Goal: Task Accomplishment & Management: Use online tool/utility

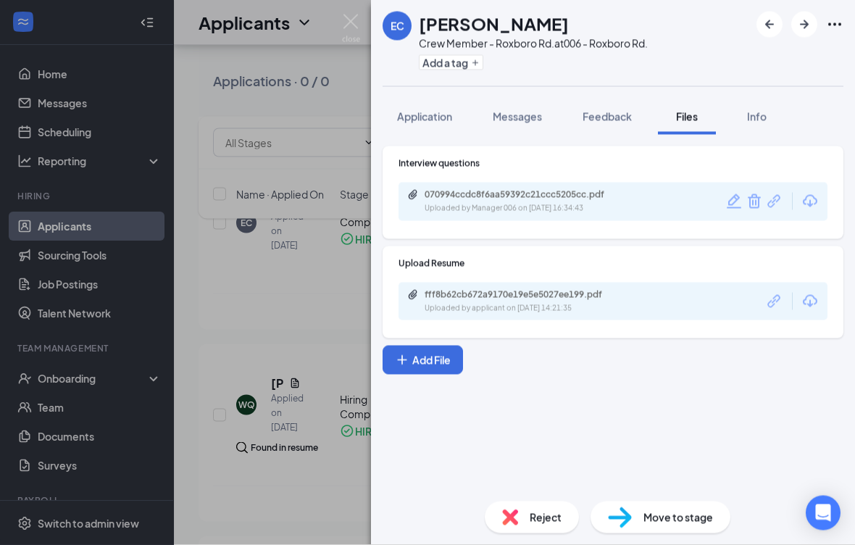
scroll to position [1491, 0]
click at [594, 509] on div "Move to stage" at bounding box center [661, 518] width 140 height 32
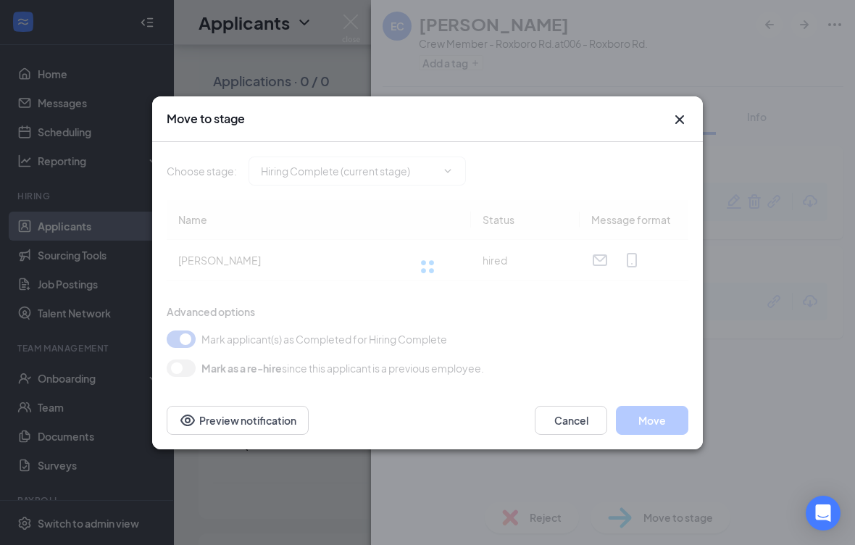
type input "Hiring Complete (current stage)"
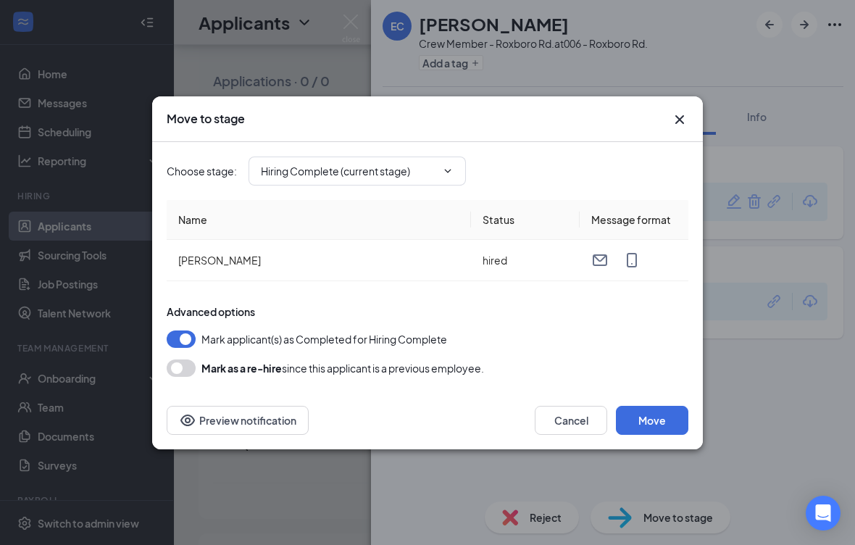
click at [594, 417] on button "Move" at bounding box center [652, 420] width 72 height 29
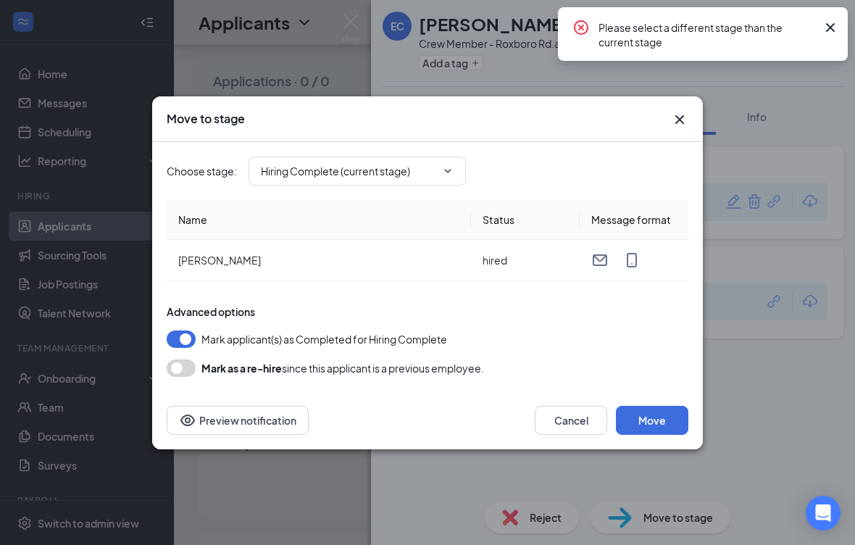
click at [594, 13] on div "Please select a different stage than the current stage" at bounding box center [703, 34] width 290 height 54
click at [594, 123] on icon "Cross" at bounding box center [679, 119] width 17 height 17
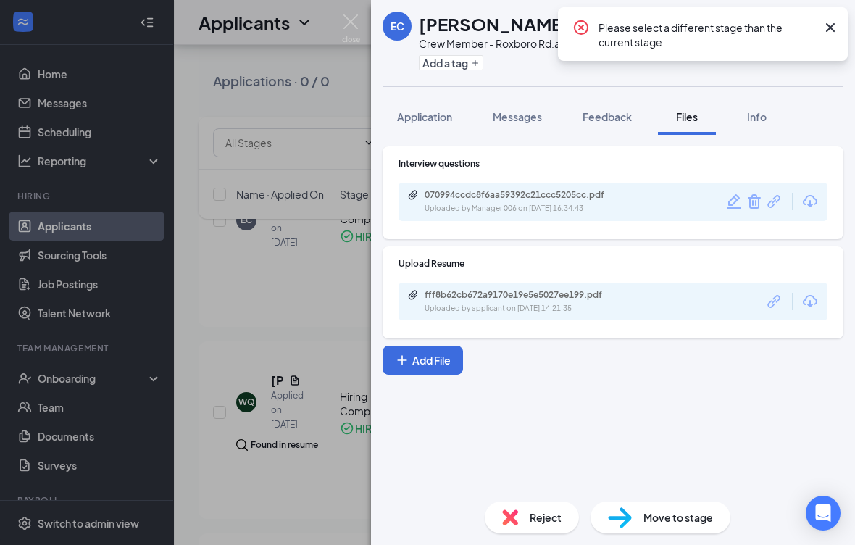
click at [594, 25] on icon "Cross" at bounding box center [830, 27] width 17 height 17
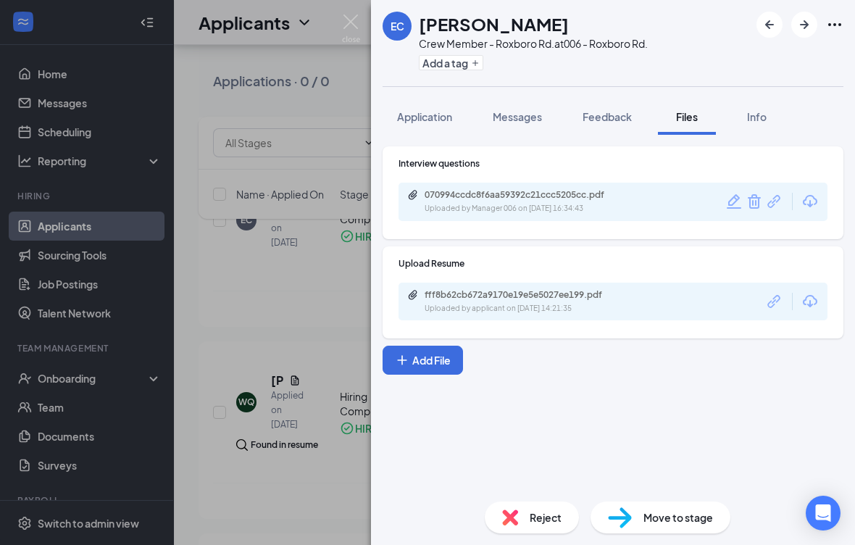
click at [594, 522] on icon "Open Intercom Messenger" at bounding box center [823, 513] width 17 height 17
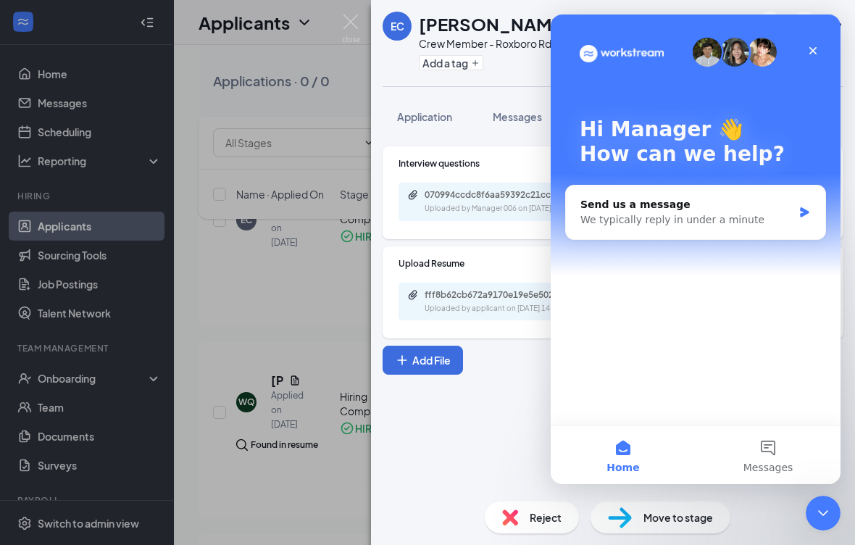
scroll to position [0, 0]
click at [594, 43] on div "Close" at bounding box center [813, 51] width 26 height 26
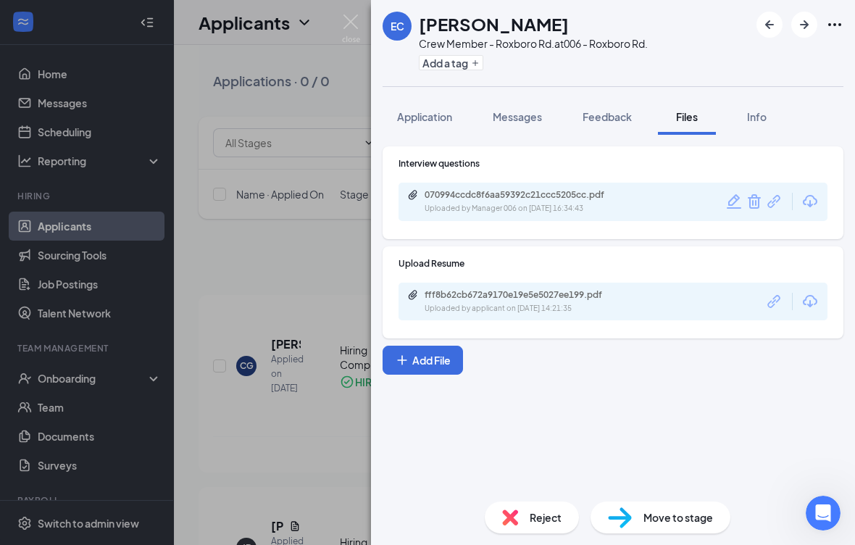
scroll to position [1491, 0]
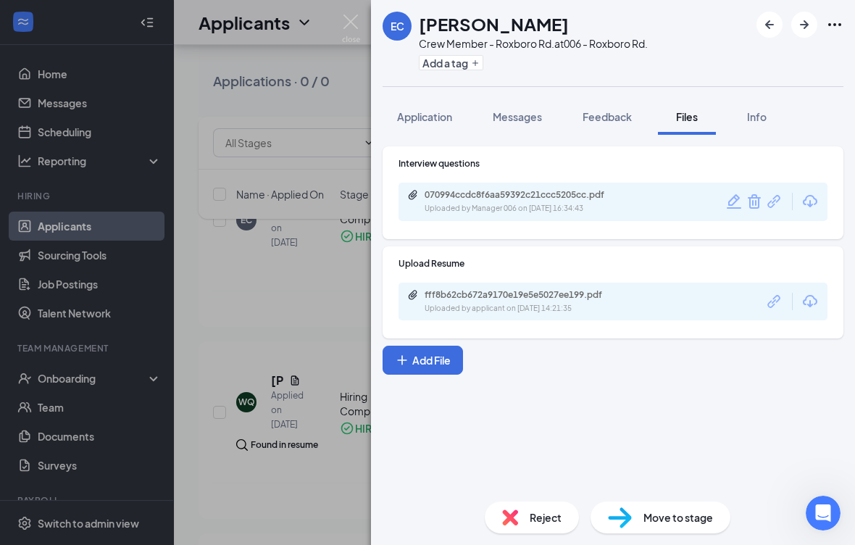
click at [594, 17] on icon "Ellipses" at bounding box center [834, 24] width 17 height 17
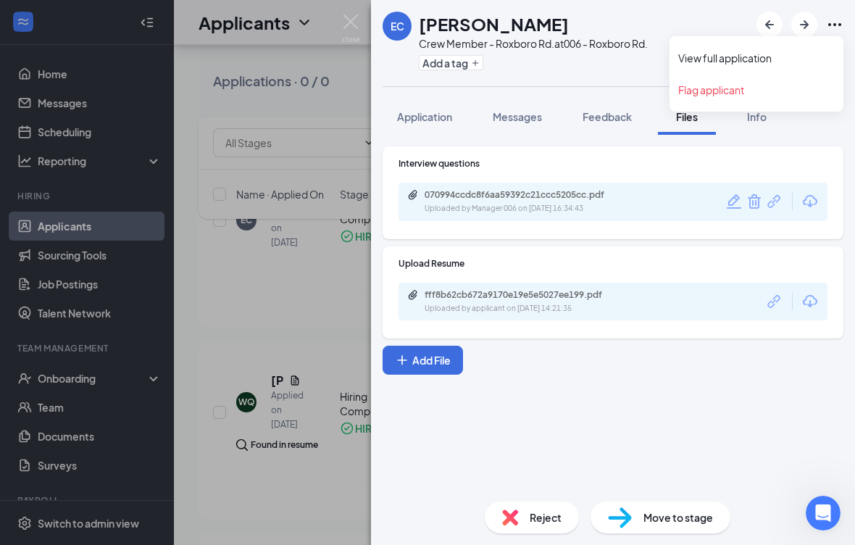
click at [594, 20] on icon "Ellipses" at bounding box center [834, 24] width 17 height 17
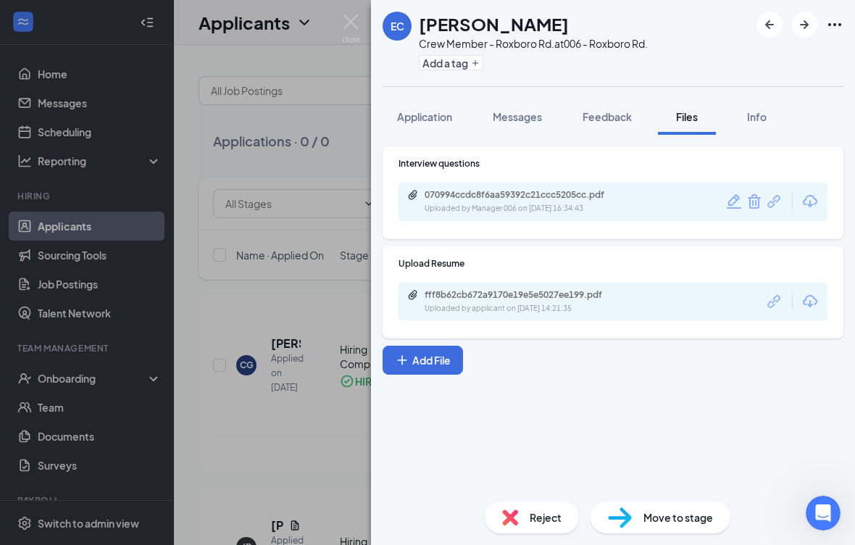
scroll to position [0, 0]
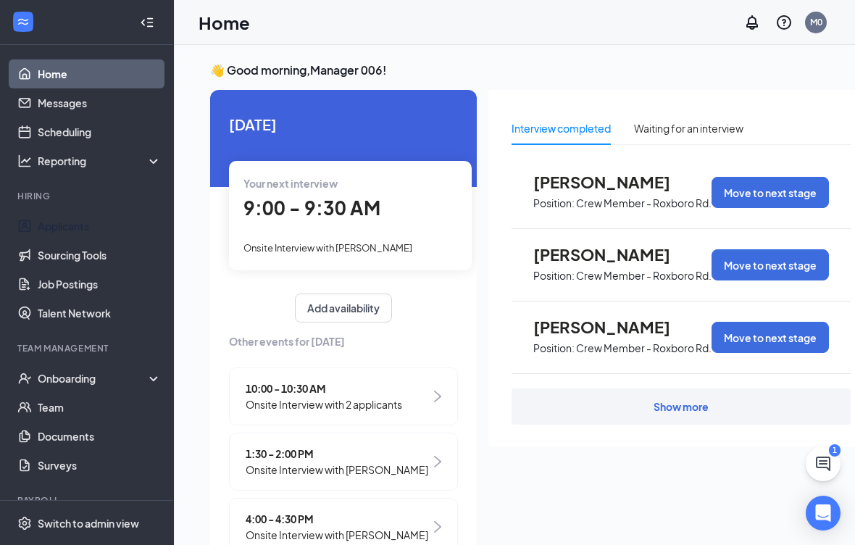
click at [60, 213] on link "Applicants" at bounding box center [100, 226] width 124 height 29
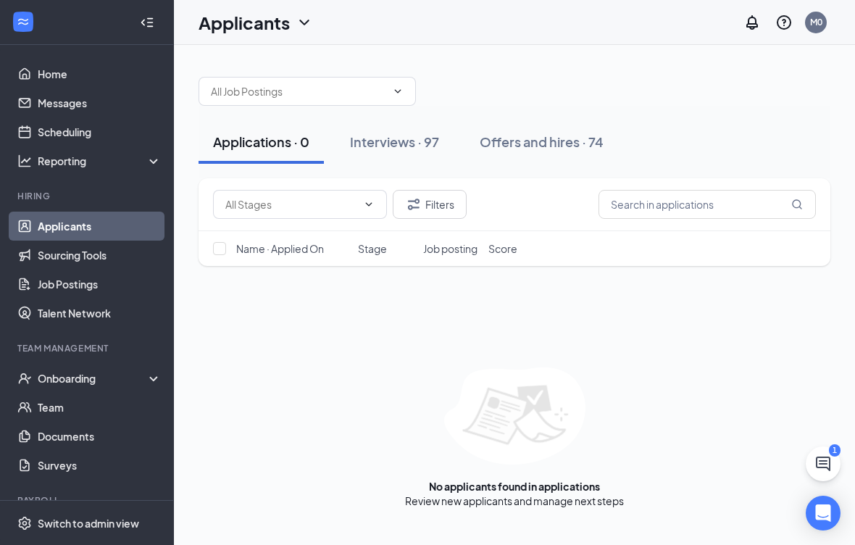
click at [401, 147] on div "Interviews · 97" at bounding box center [394, 142] width 89 height 18
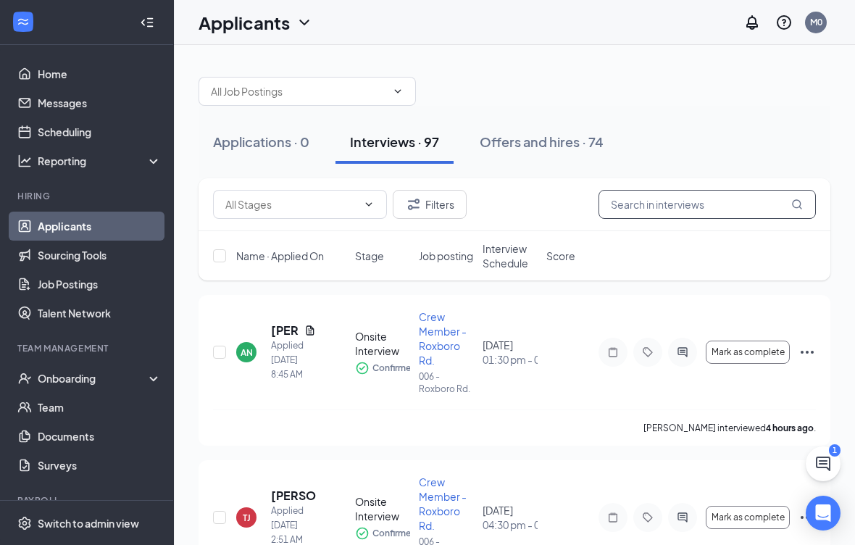
click at [685, 200] on input "text" at bounding box center [707, 204] width 217 height 29
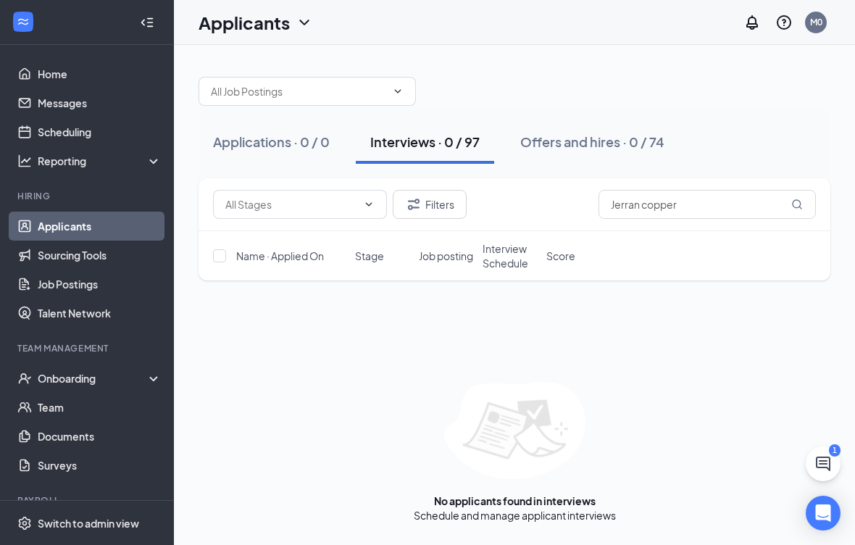
click at [747, 72] on div at bounding box center [515, 83] width 632 height 43
click at [642, 194] on input "Jerran copper" at bounding box center [707, 204] width 217 height 29
click at [749, 107] on div "Applications · 0 / 0 Interviews · 0 / 97 Offers and hires · 0 / 74" at bounding box center [515, 142] width 632 height 72
click at [644, 195] on input "Jerran copper" at bounding box center [707, 204] width 217 height 29
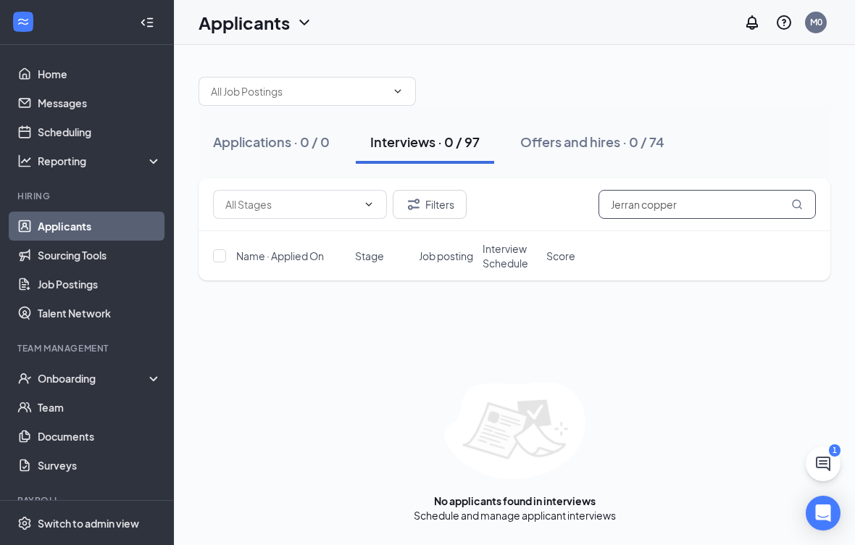
click at [792, 194] on input "Jerran copper" at bounding box center [707, 204] width 217 height 29
click at [753, 112] on div "Applications · 0 / 0 Interviews · 0 / 97 Offers and hires · 0 / 74" at bounding box center [515, 142] width 632 height 72
click at [686, 194] on input "Jerran copper" at bounding box center [707, 204] width 217 height 29
click at [745, 128] on div "Applications · 0 / 0 Interviews · 0 / 97 Offers and hires · 0 / 74" at bounding box center [515, 141] width 632 height 43
click at [640, 196] on input "Jerran copper" at bounding box center [707, 204] width 217 height 29
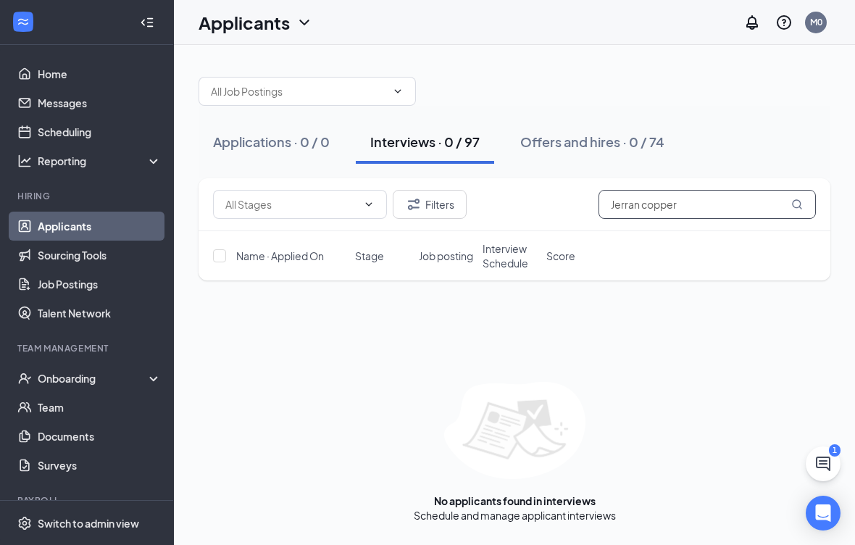
type input "Jerran copper"
click at [747, 128] on div "Applications · 0 / 0 Interviews · 0 / 97 Offers and hires · 0 / 74" at bounding box center [515, 141] width 632 height 43
click at [740, 136] on div "Applications · 0 / 0 Interviews · 0 / 97 Offers and hires · 0 / 74" at bounding box center [515, 141] width 632 height 43
click at [803, 212] on input "Jerran copper" at bounding box center [707, 204] width 217 height 29
click at [744, 297] on div "Filters Jerran copper Name · Applied On Stage Job posting Interview Schedule Sc…" at bounding box center [515, 350] width 632 height 344
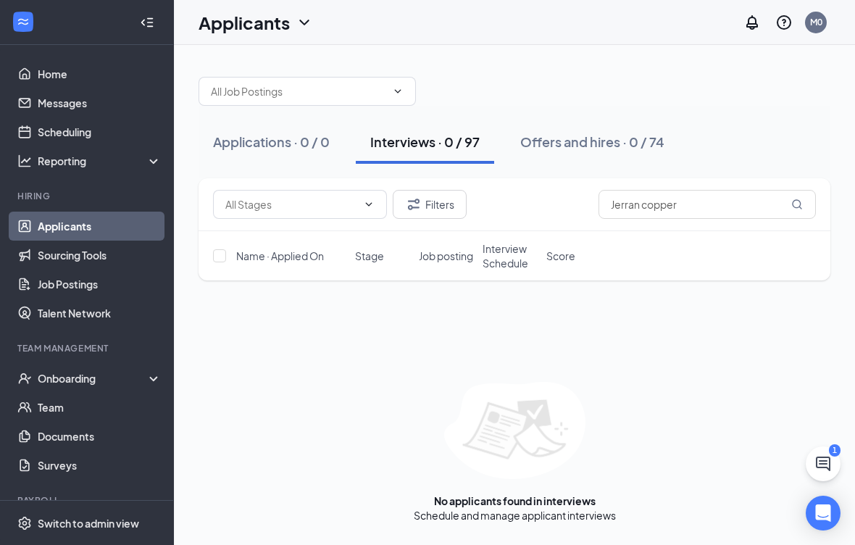
click at [605, 132] on button "Offers and hires · 0 / 74" at bounding box center [592, 141] width 173 height 43
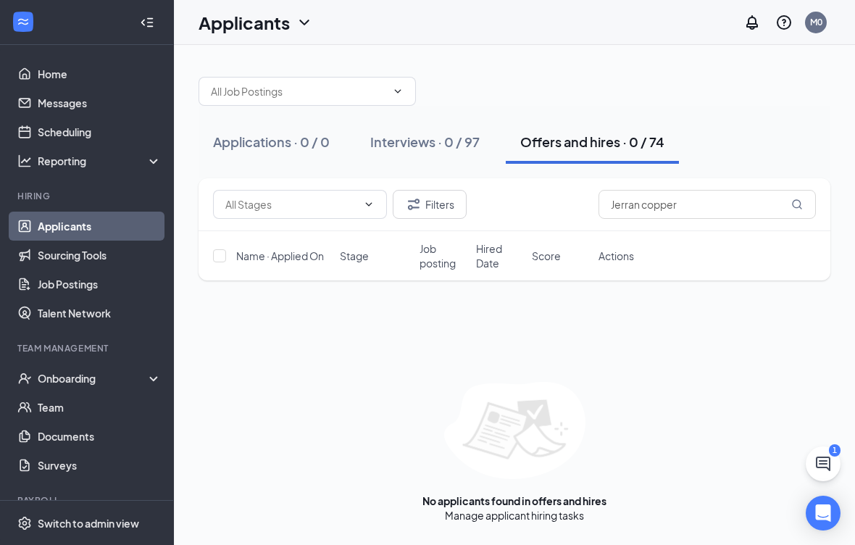
click at [419, 143] on div "Interviews · 0 / 97" at bounding box center [424, 142] width 109 height 18
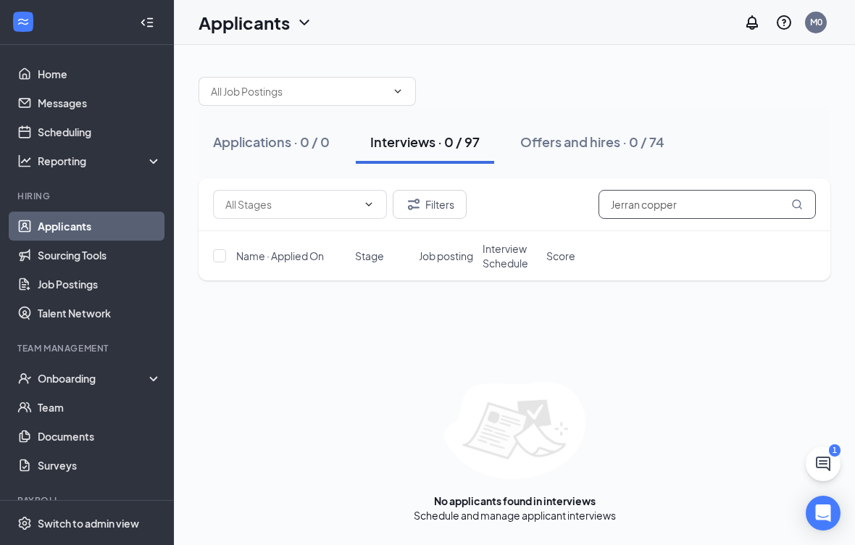
click at [682, 192] on input "Jerran copper" at bounding box center [707, 204] width 217 height 29
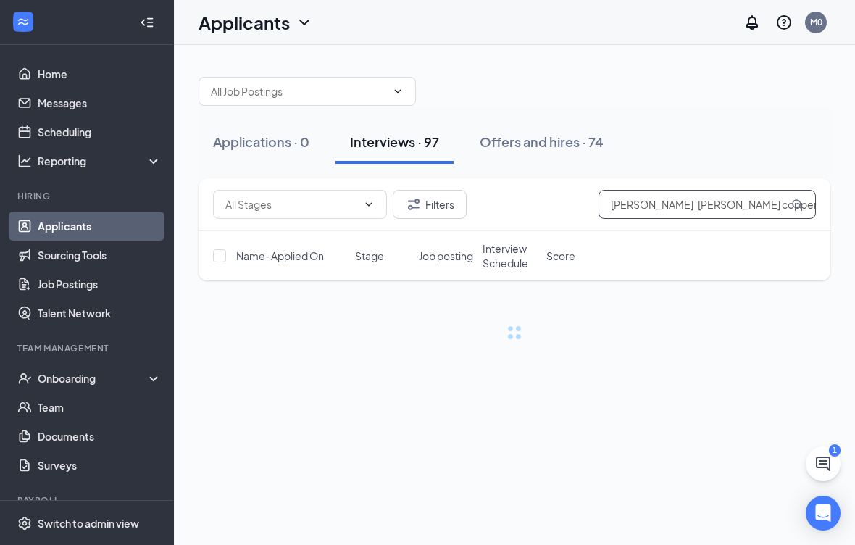
type input "Jeremy copper Jerran copper"
click at [768, 127] on div "Applications · 0 Interviews · 97 Offers and hires · 74" at bounding box center [515, 141] width 632 height 43
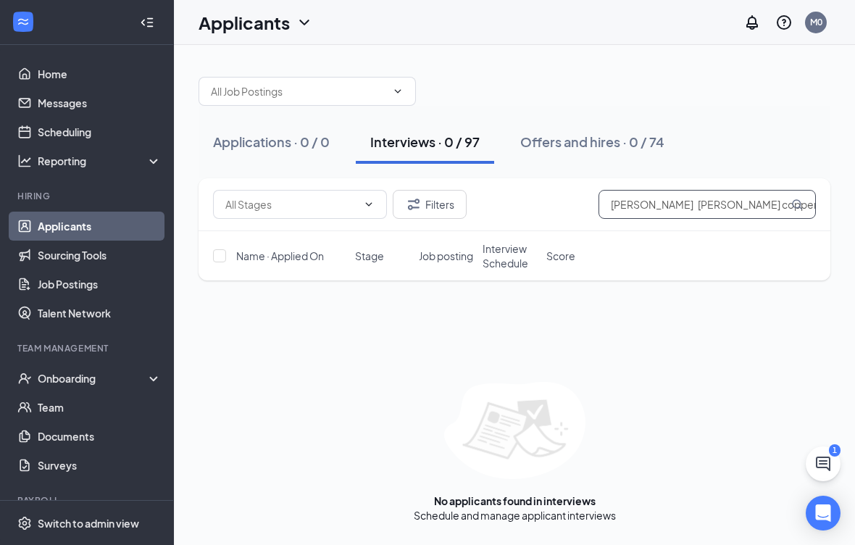
click at [681, 195] on input "Jeremy copper Jerran copper" at bounding box center [707, 204] width 217 height 29
click at [753, 88] on div at bounding box center [515, 83] width 632 height 43
click at [375, 198] on span at bounding box center [300, 204] width 174 height 29
click at [373, 201] on icon "ChevronDown" at bounding box center [369, 205] width 12 height 12
click at [324, 225] on div "Onsite Interview (2969)" at bounding box center [291, 232] width 108 height 16
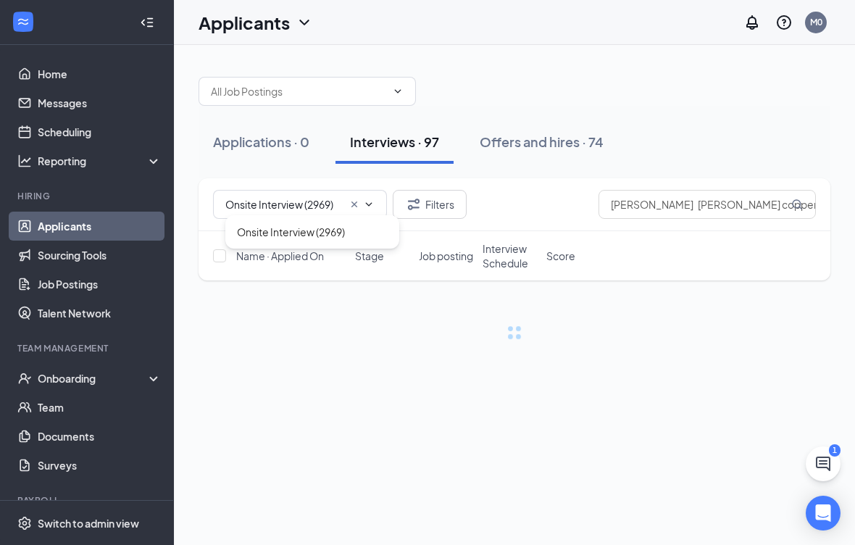
type input "Onsite Interview (2969)"
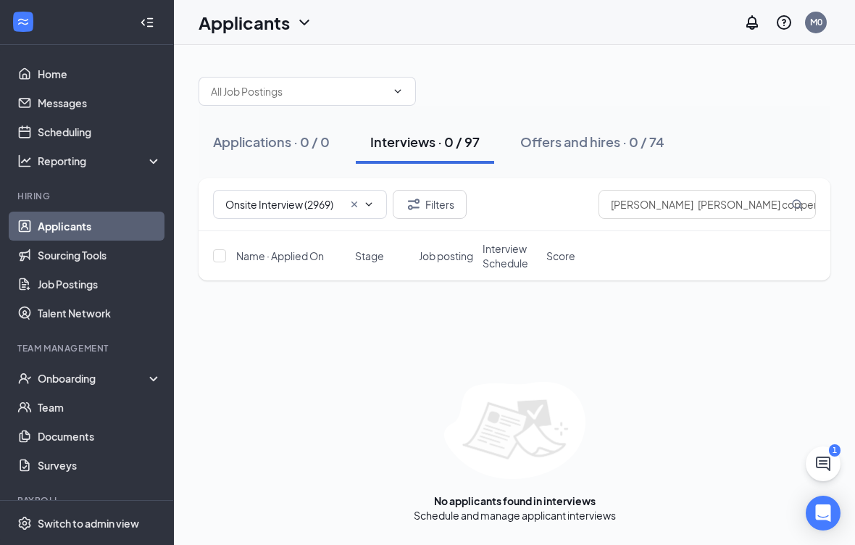
click at [605, 132] on button "Offers and hires · 0 / 74" at bounding box center [592, 141] width 173 height 43
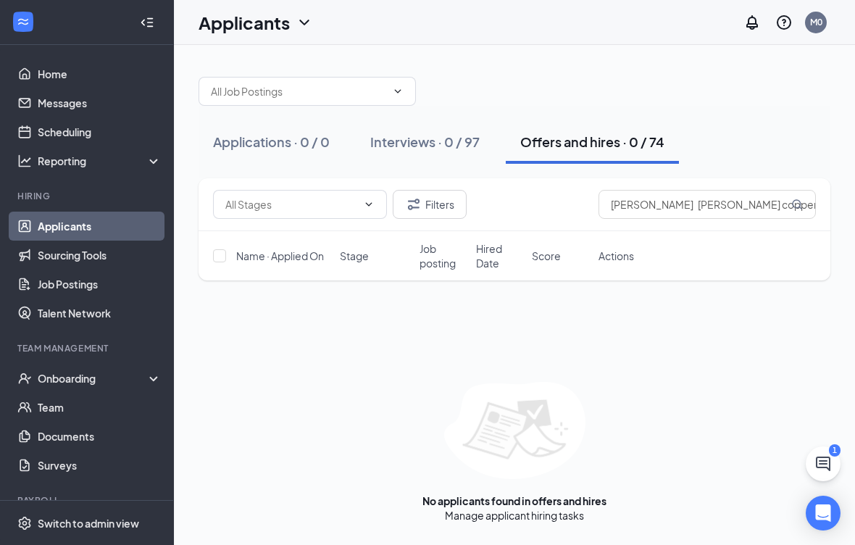
click at [450, 250] on span "Job posting" at bounding box center [443, 255] width 47 height 29
click at [497, 252] on span "Hired Date" at bounding box center [499, 255] width 47 height 29
click at [618, 259] on span "Actions" at bounding box center [617, 256] width 36 height 14
click at [766, 196] on input "Jeremy copper Jerran copper" at bounding box center [707, 204] width 217 height 29
click at [668, 323] on div "Filters Jeremy copper Jerran copper Name · Applied On Stage Job posting Hired D…" at bounding box center [515, 350] width 632 height 344
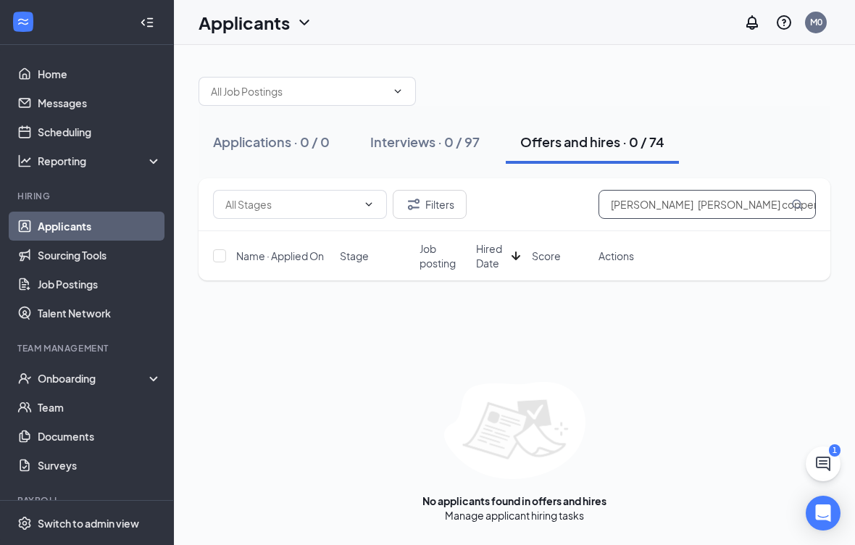
click at [766, 204] on input "Jeremy copper Jerran copper" at bounding box center [707, 204] width 217 height 29
click at [697, 198] on input "Jeremy copper" at bounding box center [707, 204] width 217 height 29
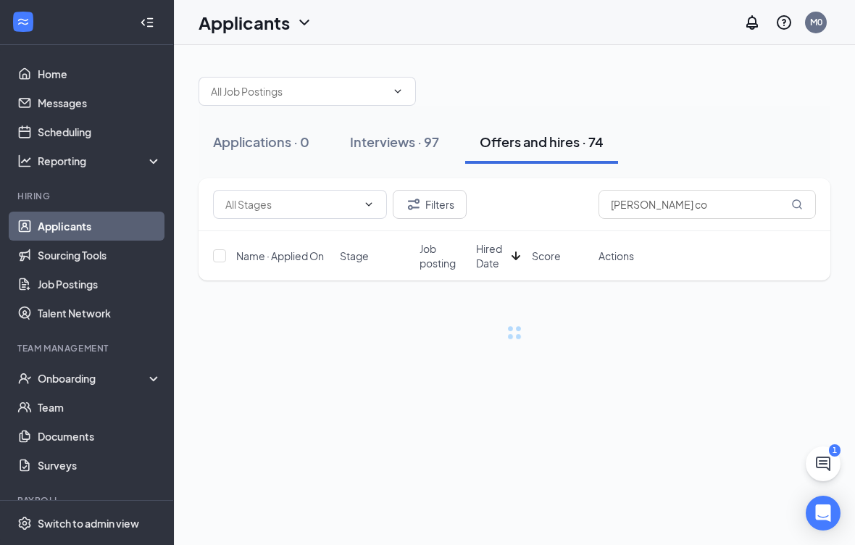
click at [477, 429] on div "Applications · 0 Interviews · 97 Offers and hires · 74 Filters Jeremy co Name ·…" at bounding box center [514, 295] width 681 height 500
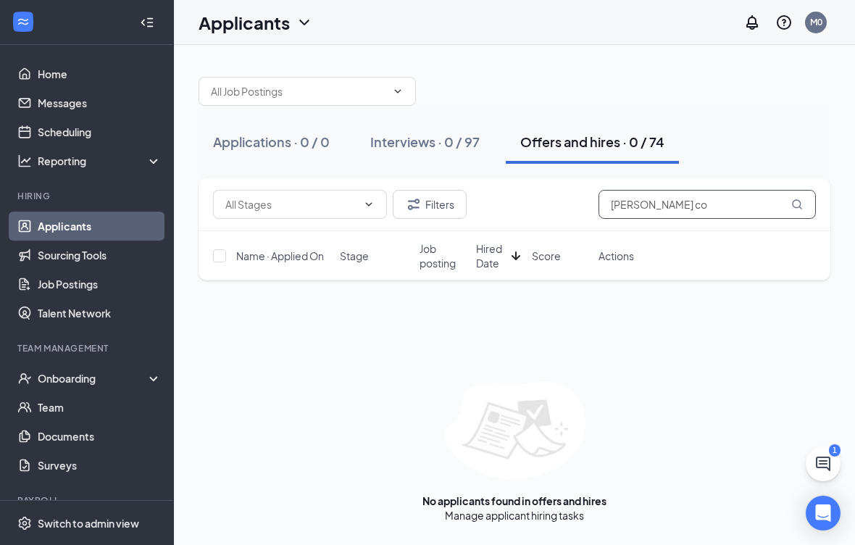
click at [669, 201] on input "Jeremy co" at bounding box center [707, 204] width 217 height 29
click at [486, 433] on img at bounding box center [514, 430] width 141 height 97
click at [485, 432] on img at bounding box center [514, 430] width 141 height 97
click at [671, 207] on input "Jeremy co" at bounding box center [707, 204] width 217 height 29
type input "J"
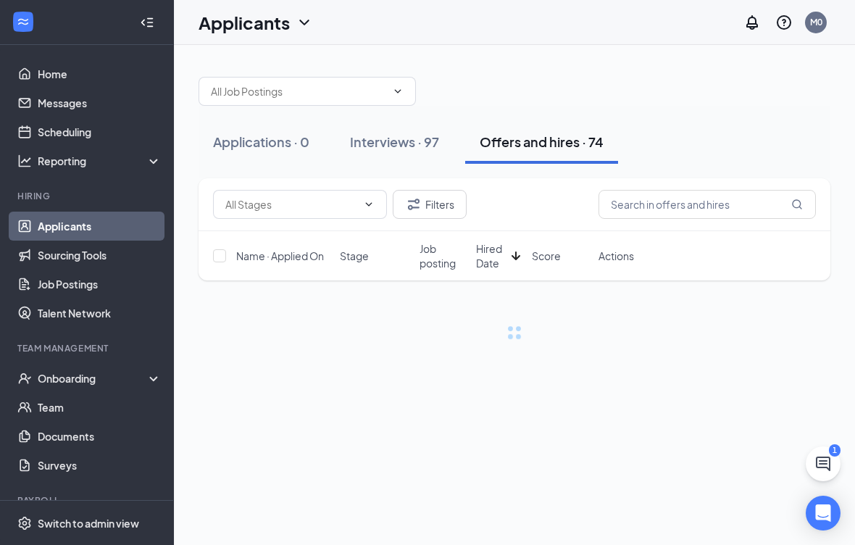
click at [402, 130] on button "Interviews · 97" at bounding box center [395, 141] width 118 height 43
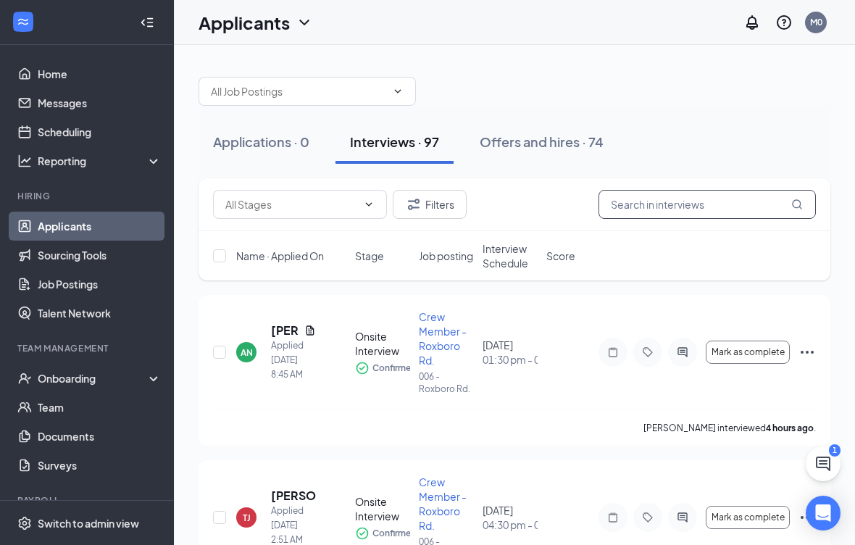
click at [638, 198] on input "text" at bounding box center [707, 204] width 217 height 29
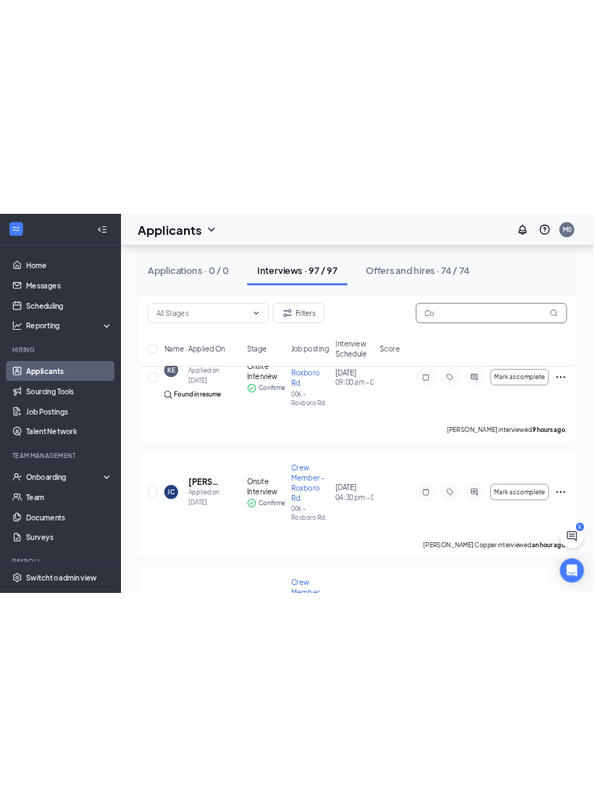
scroll to position [1108, 0]
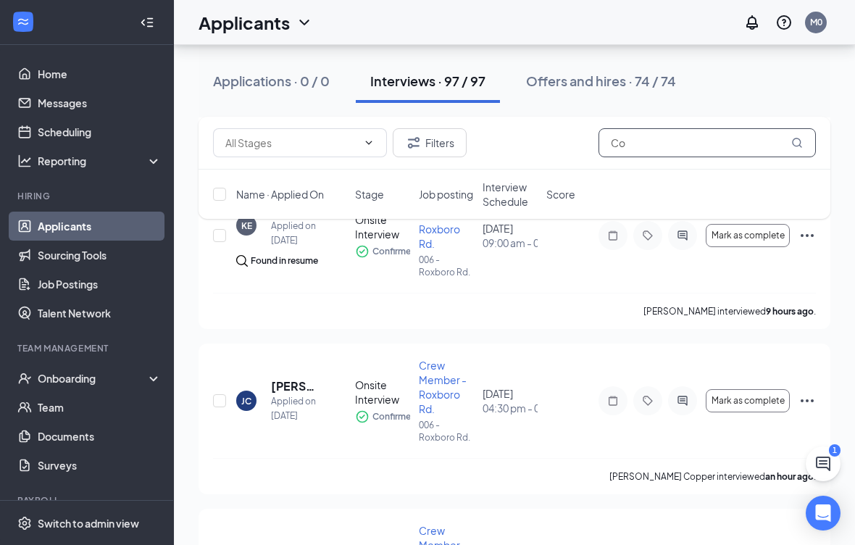
type input "Co"
click at [251, 399] on div "JC" at bounding box center [246, 401] width 10 height 12
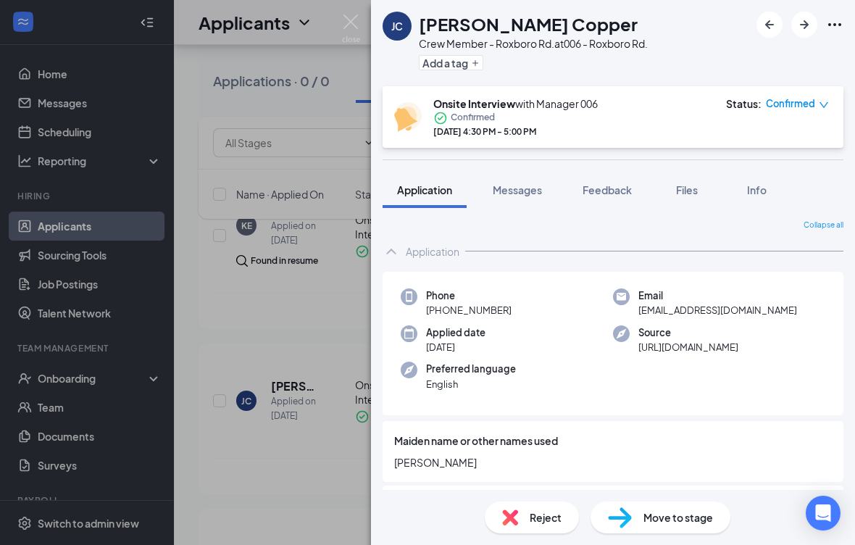
click at [691, 196] on span "Files" at bounding box center [687, 189] width 22 height 13
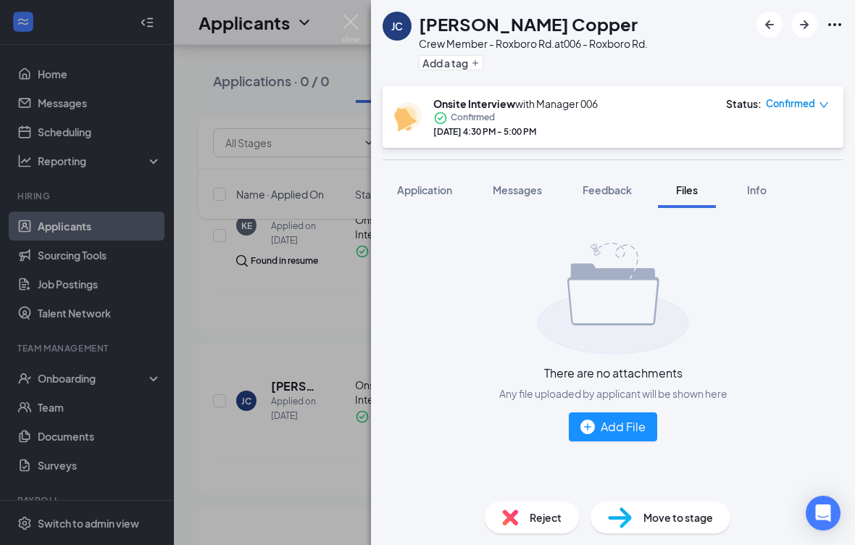
click at [622, 413] on button "Add File" at bounding box center [613, 427] width 88 height 29
click at [595, 425] on img "button" at bounding box center [588, 427] width 14 height 14
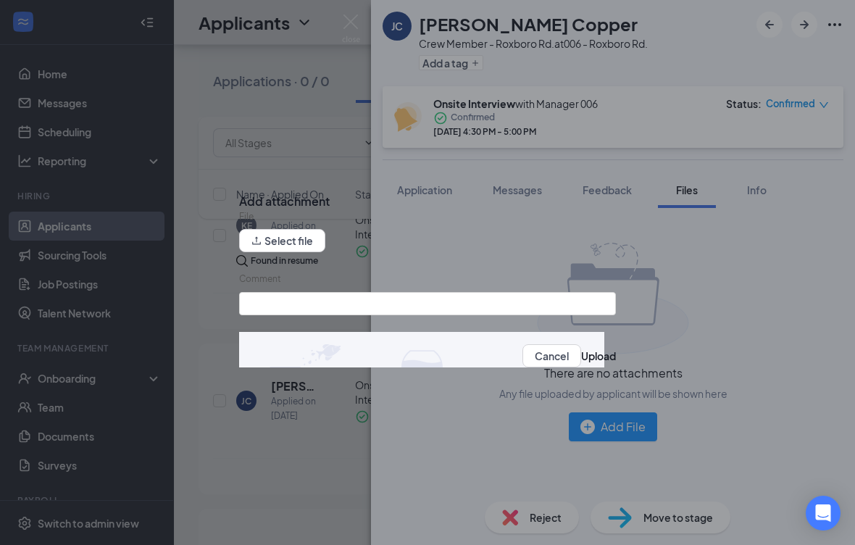
click at [581, 361] on button "Upload" at bounding box center [598, 356] width 35 height 16
click at [311, 252] on button "Select file" at bounding box center [282, 240] width 86 height 23
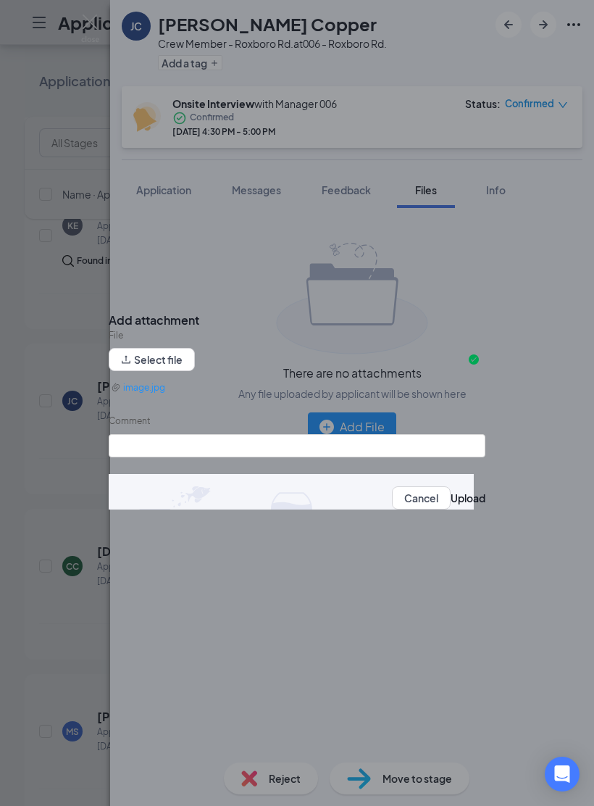
click at [451, 503] on button "Upload" at bounding box center [468, 498] width 35 height 16
